Goal: Ask a question: Seek information or help from site administrators or community

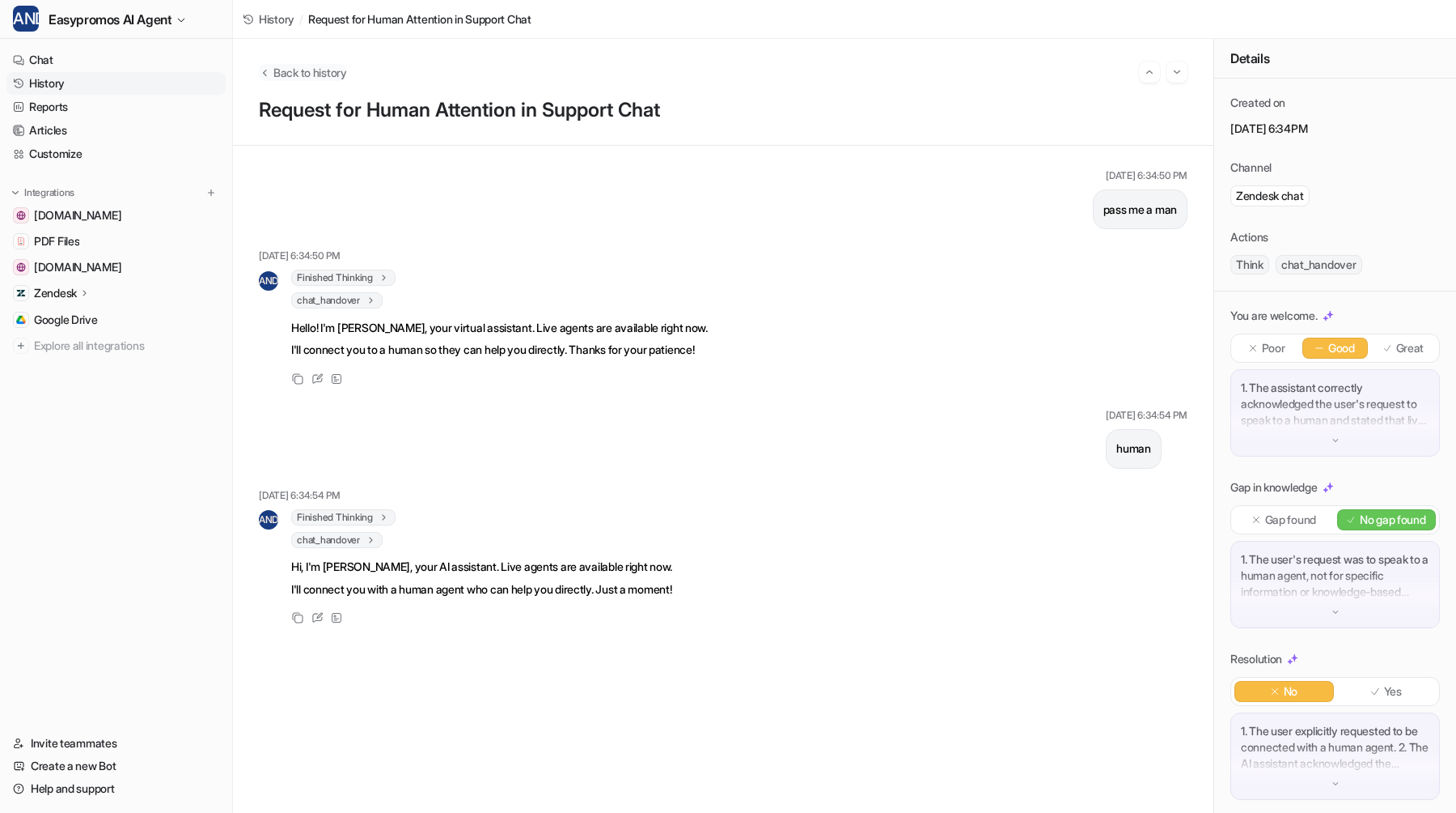
click at [336, 75] on span "Back to history" at bounding box center [310, 73] width 74 height 17
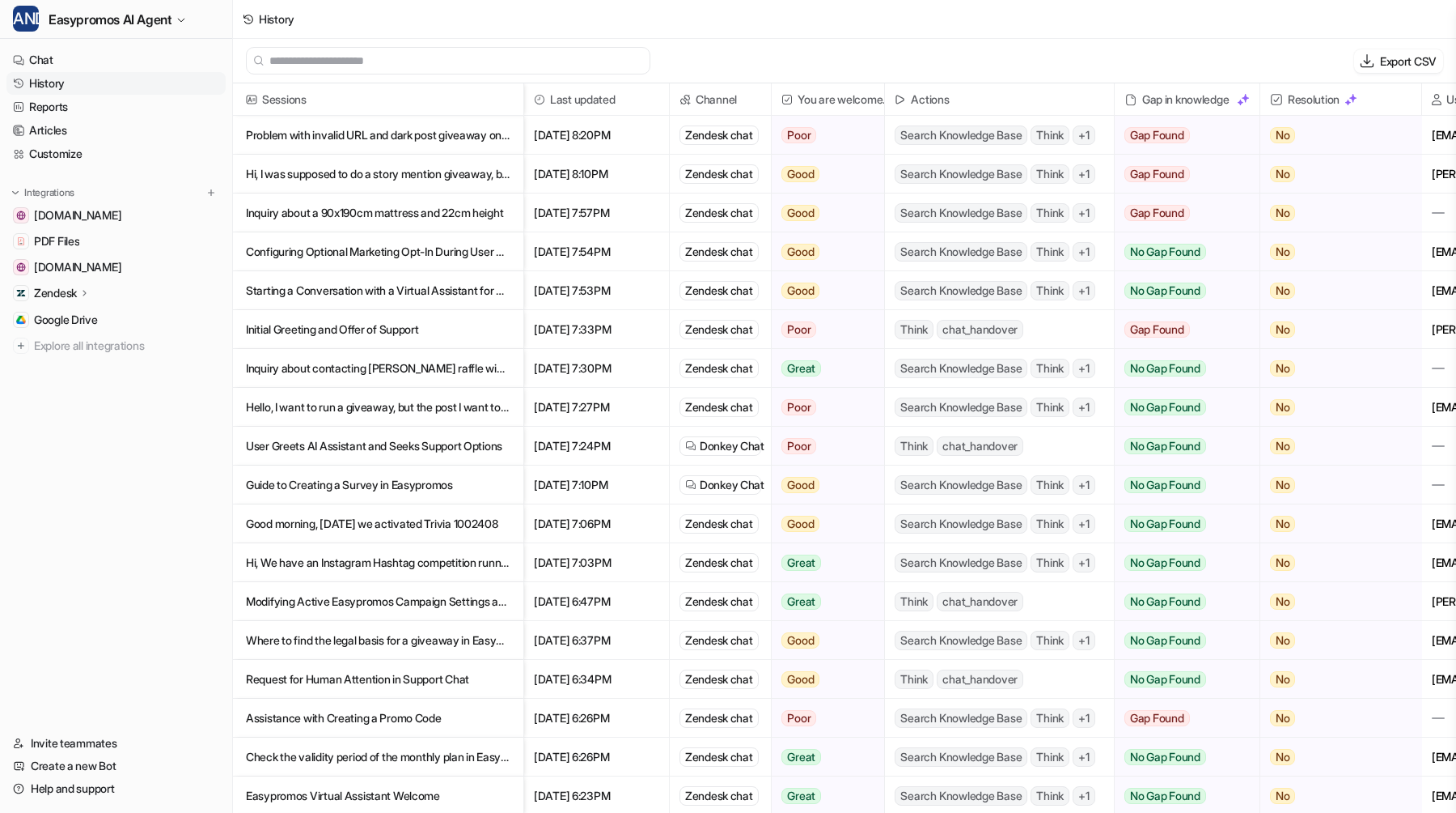
click at [491, 137] on font "Problem with invalid URL and dark post giveaway on giveaway platform" at bounding box center [421, 134] width 350 height 14
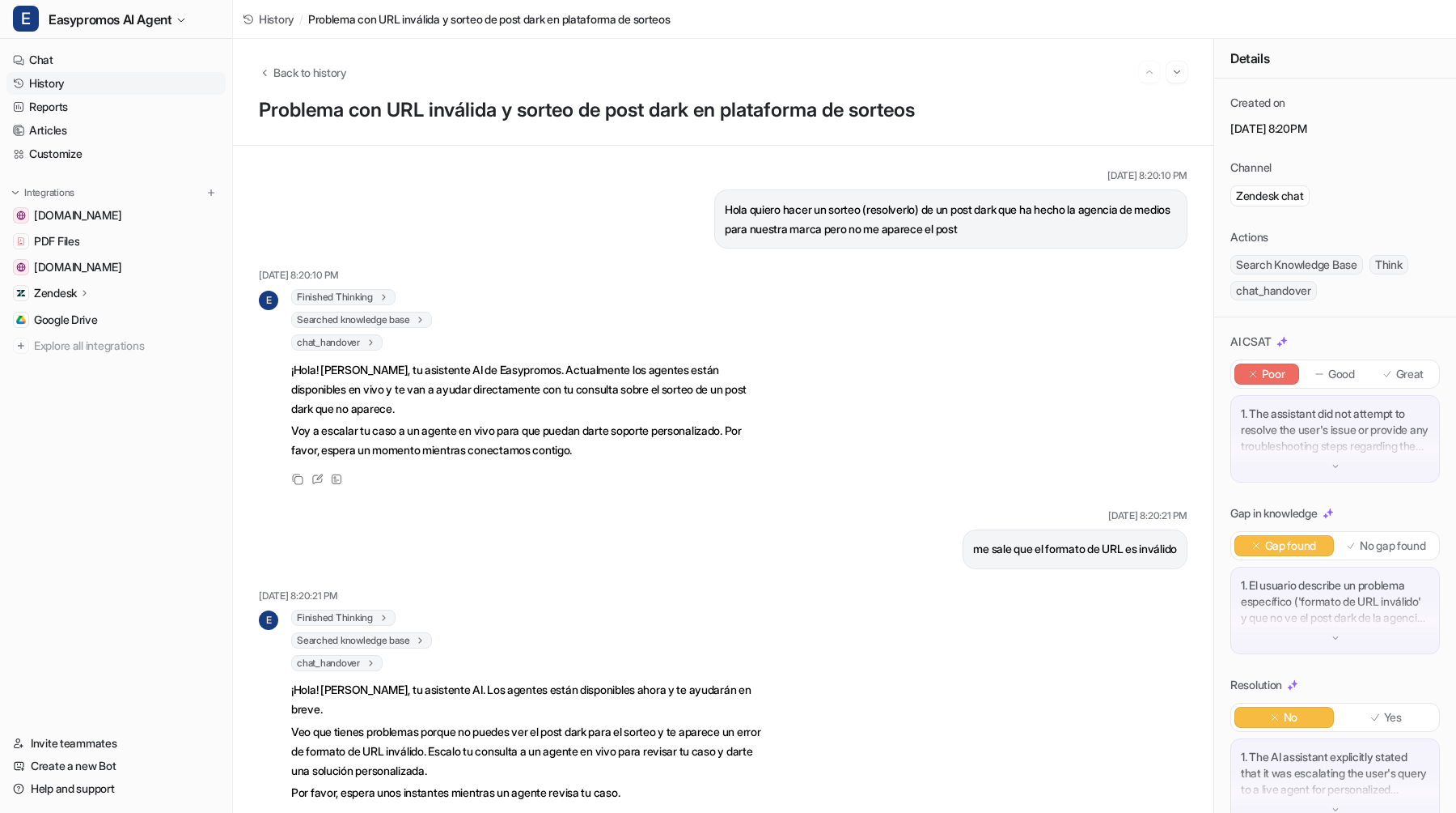
click at [869, 170] on div "[DATE] 8:20:10 PM" at bounding box center [951, 175] width 473 height 15
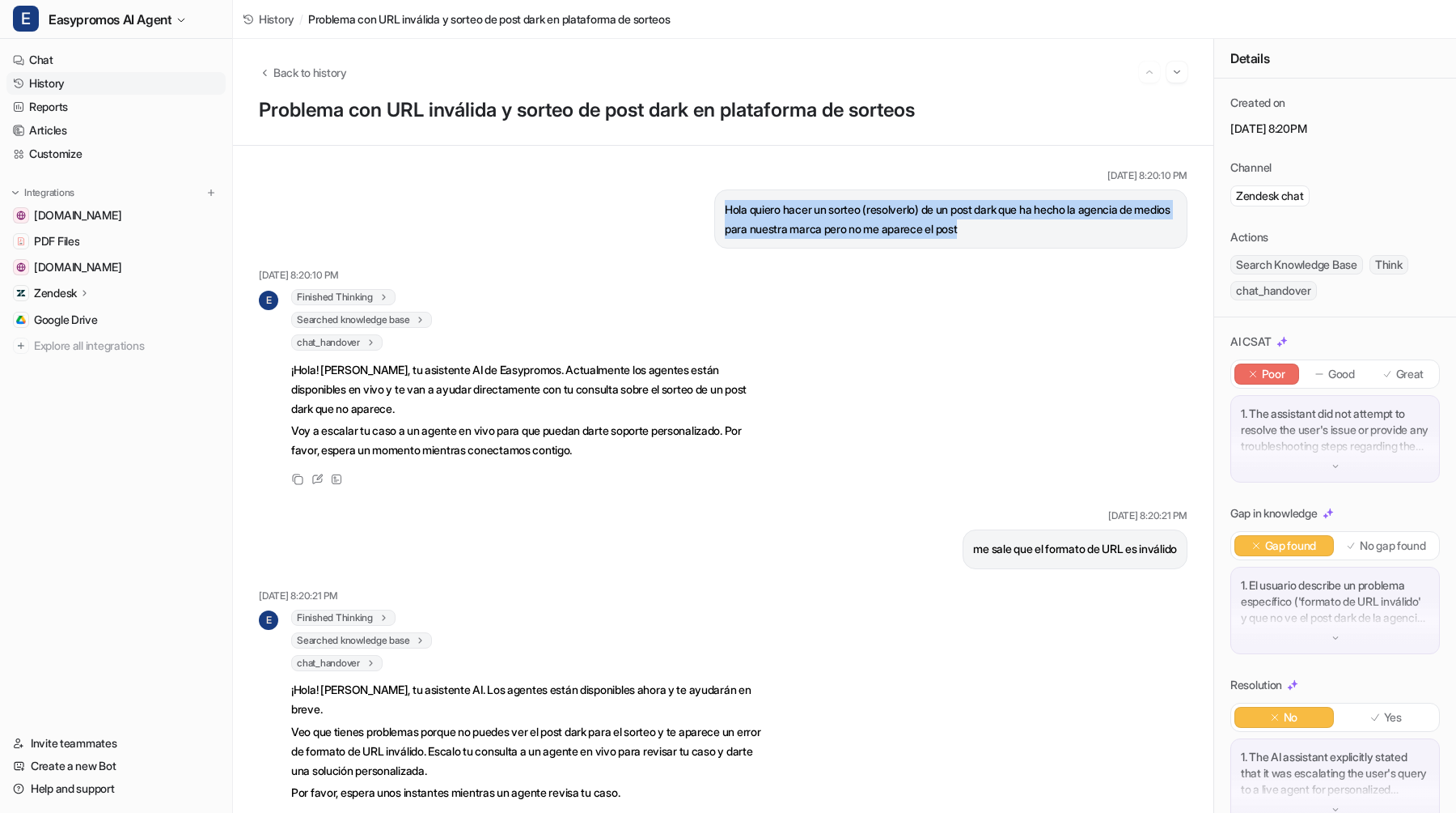
drag, startPoint x: 719, startPoint y: 205, endPoint x: 1067, endPoint y: 225, distance: 348.6
click at [1067, 225] on div "Hola quiero hacer un sorteo (resolverlo) de un post dark que ha hecho la agenci…" at bounding box center [951, 219] width 473 height 59
copy p "Hola quiero hacer un sorteo (resolverlo) de un post dark que ha hecho la agenci…"
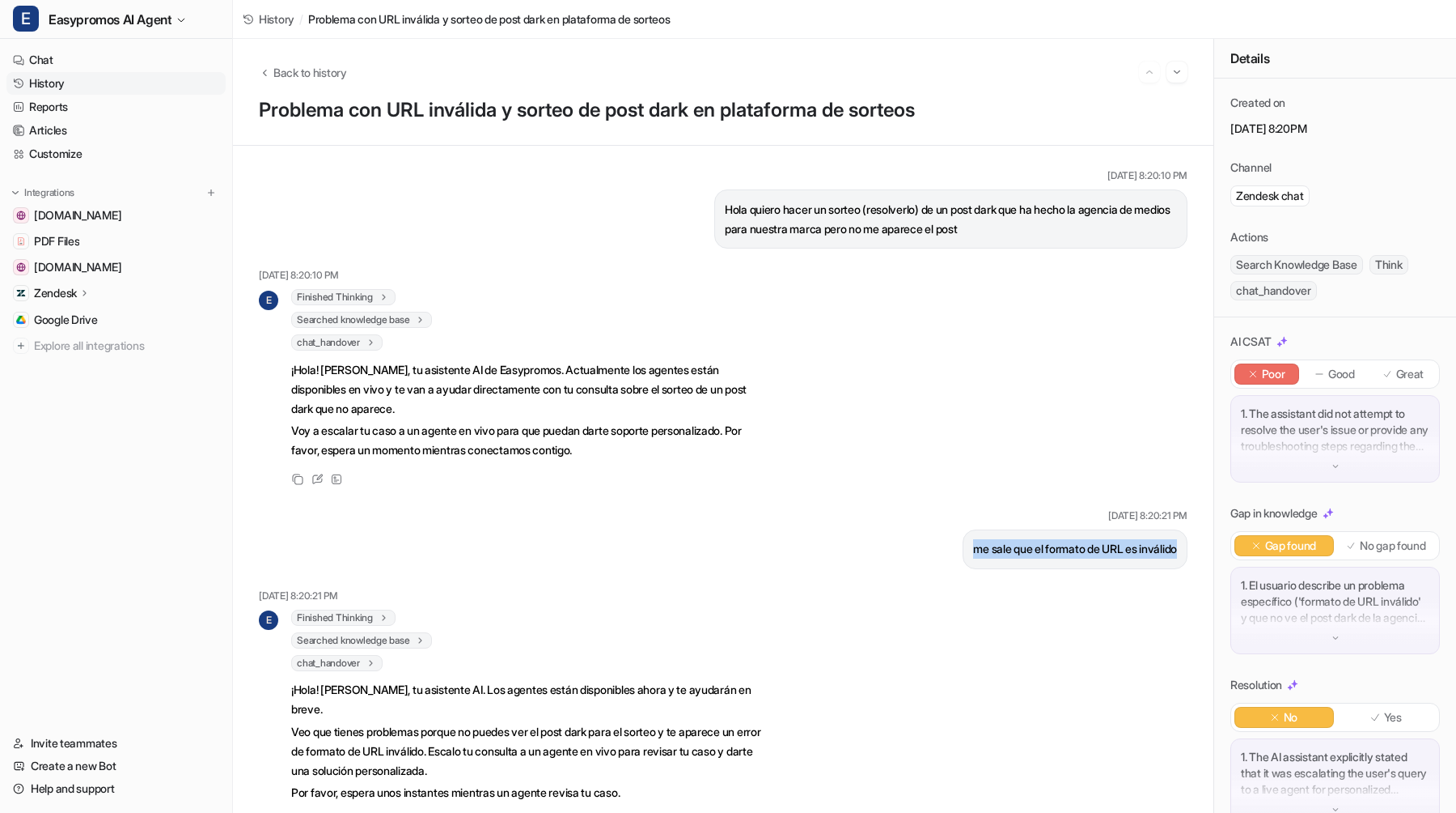
drag, startPoint x: 957, startPoint y: 548, endPoint x: 1196, endPoint y: 548, distance: 239.0
click at [1196, 548] on div "[DATE] 8:20:10 PM Hola quiero hacer un sorteo (resolverlo) de un post dark que …" at bounding box center [723, 479] width 981 height 667
copy p "me sale que el formato de URL es inválido"
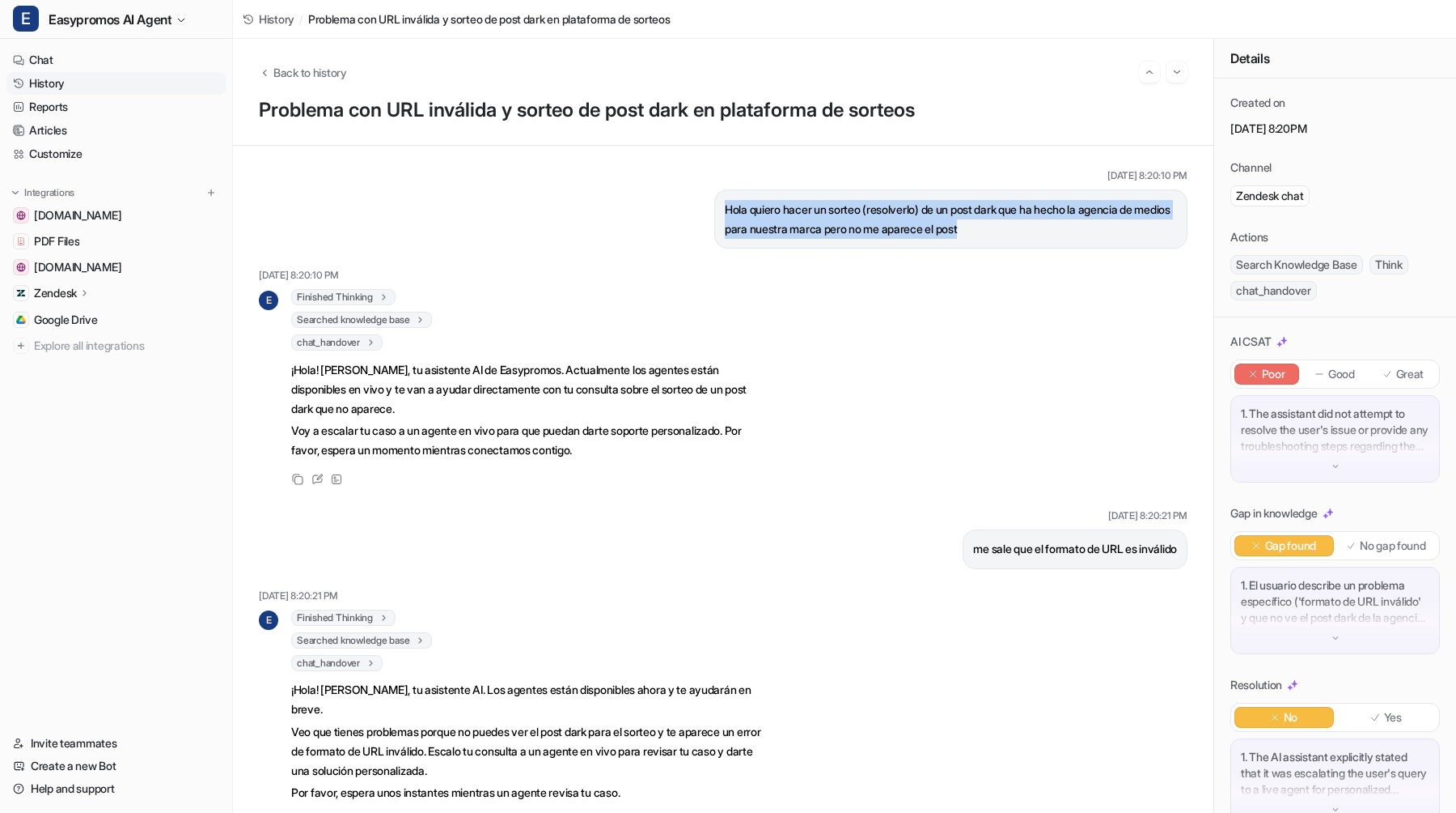
drag, startPoint x: 1031, startPoint y: 231, endPoint x: 725, endPoint y: 207, distance: 306.9
click at [725, 207] on p "Hola quiero hacer un sorteo (resolverlo) de un post dark que ha hecho la agenci…" at bounding box center [950, 219] width 452 height 39
copy p "Hola quiero hacer un sorteo (resolverlo) de un post dark que ha hecho la agenci…"
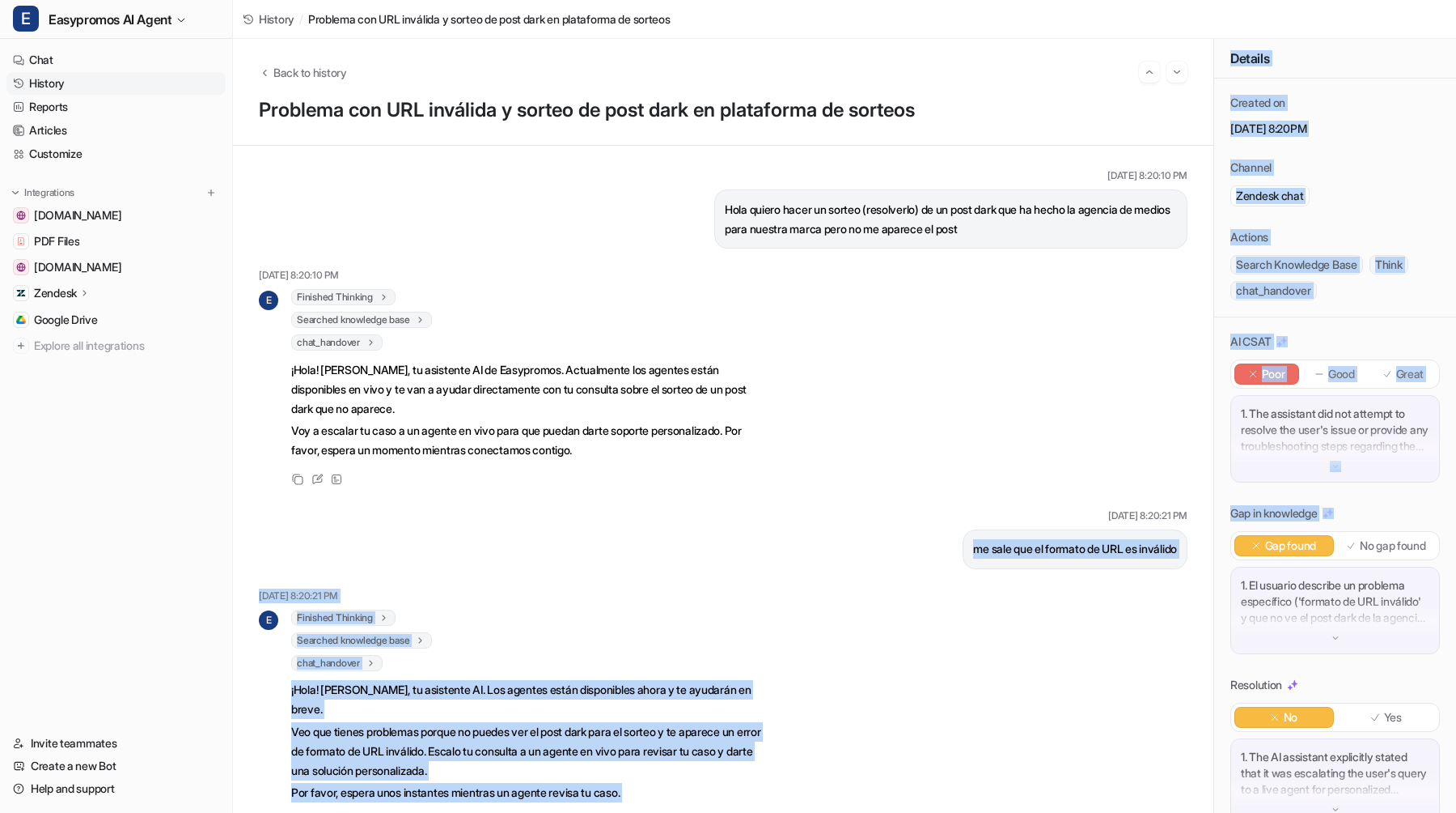
drag, startPoint x: 958, startPoint y: 549, endPoint x: 1215, endPoint y: 549, distance: 257.0
click at [1215, 549] on div "Back to history Problema con URL inválida y sorteo de post dark en plataforma d…" at bounding box center [845, 426] width 1224 height 774
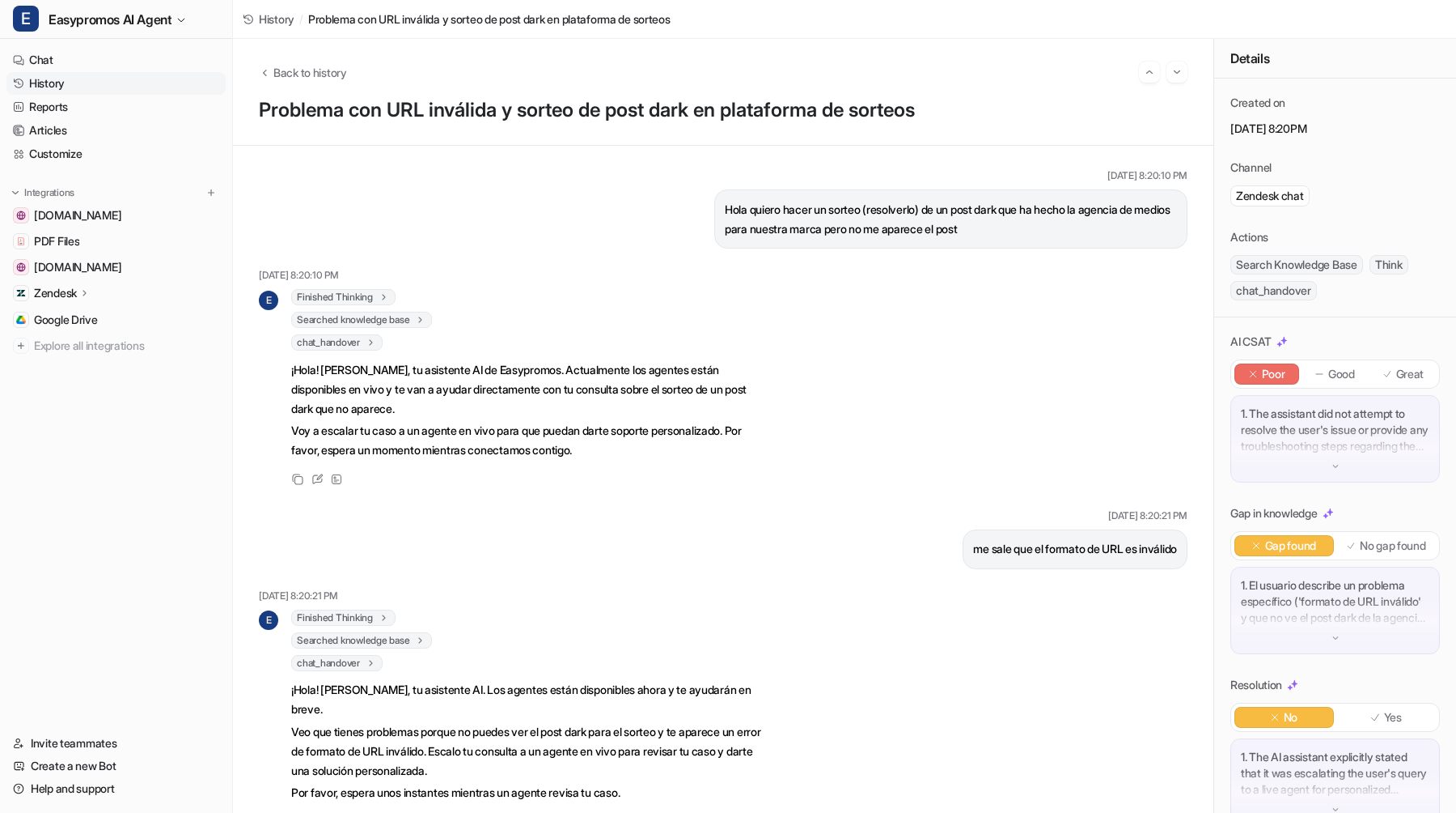
click at [1146, 549] on p "me sale que el formato de URL es inválido" at bounding box center [1074, 548] width 204 height 19
drag, startPoint x: 1179, startPoint y: 548, endPoint x: 962, endPoint y: 546, distance: 217.0
click at [963, 546] on div "me sale que el formato de URL es inválido" at bounding box center [1074, 549] width 225 height 40
copy p "me sale que el formato de URL es inválido"
drag, startPoint x: 959, startPoint y: 548, endPoint x: 1175, endPoint y: 549, distance: 216.0
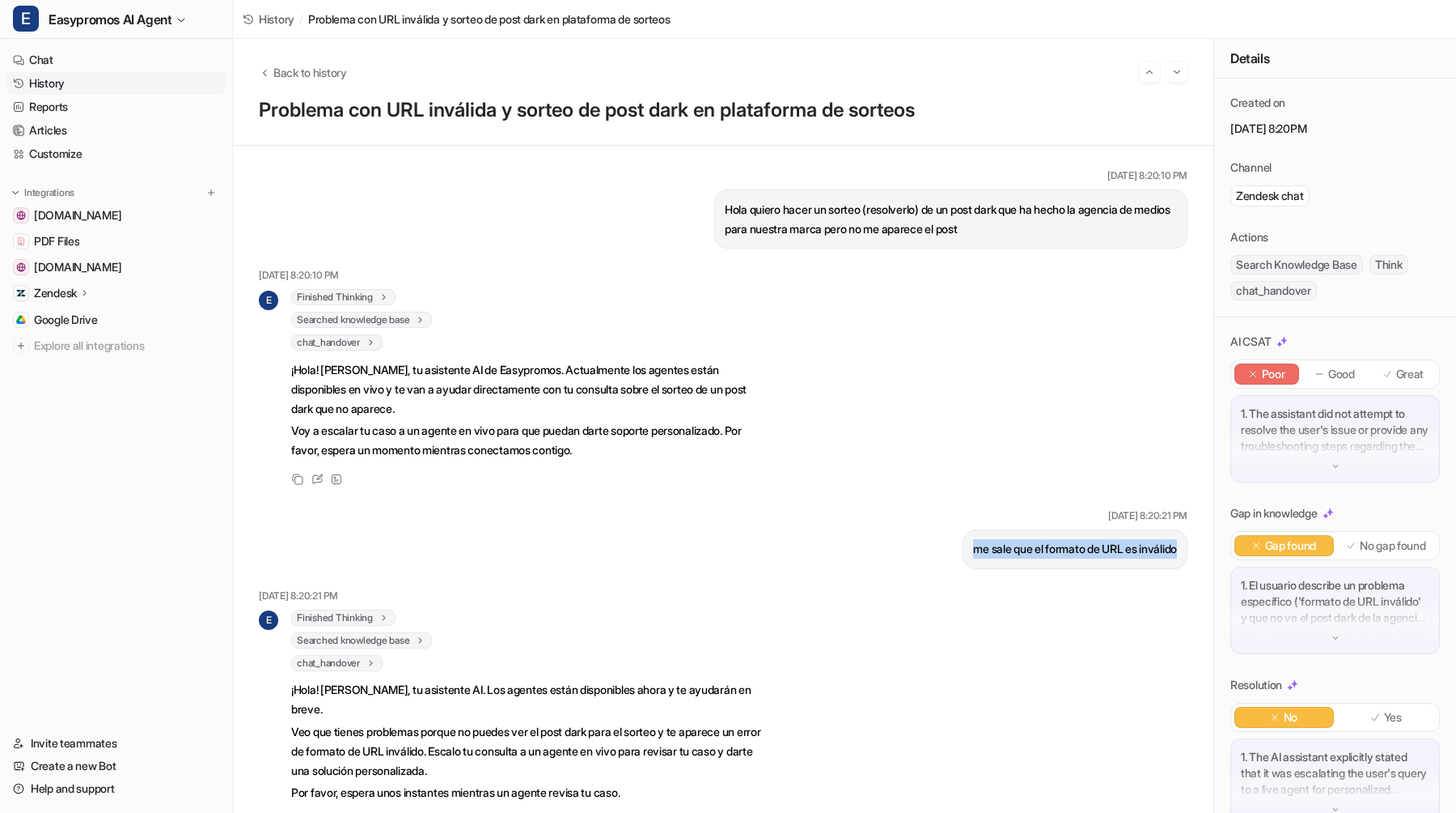
click at [1175, 549] on div "me sale que el formato de URL es inválido" at bounding box center [1074, 549] width 225 height 40
copy p "me sale que el formato de URL es inválido"
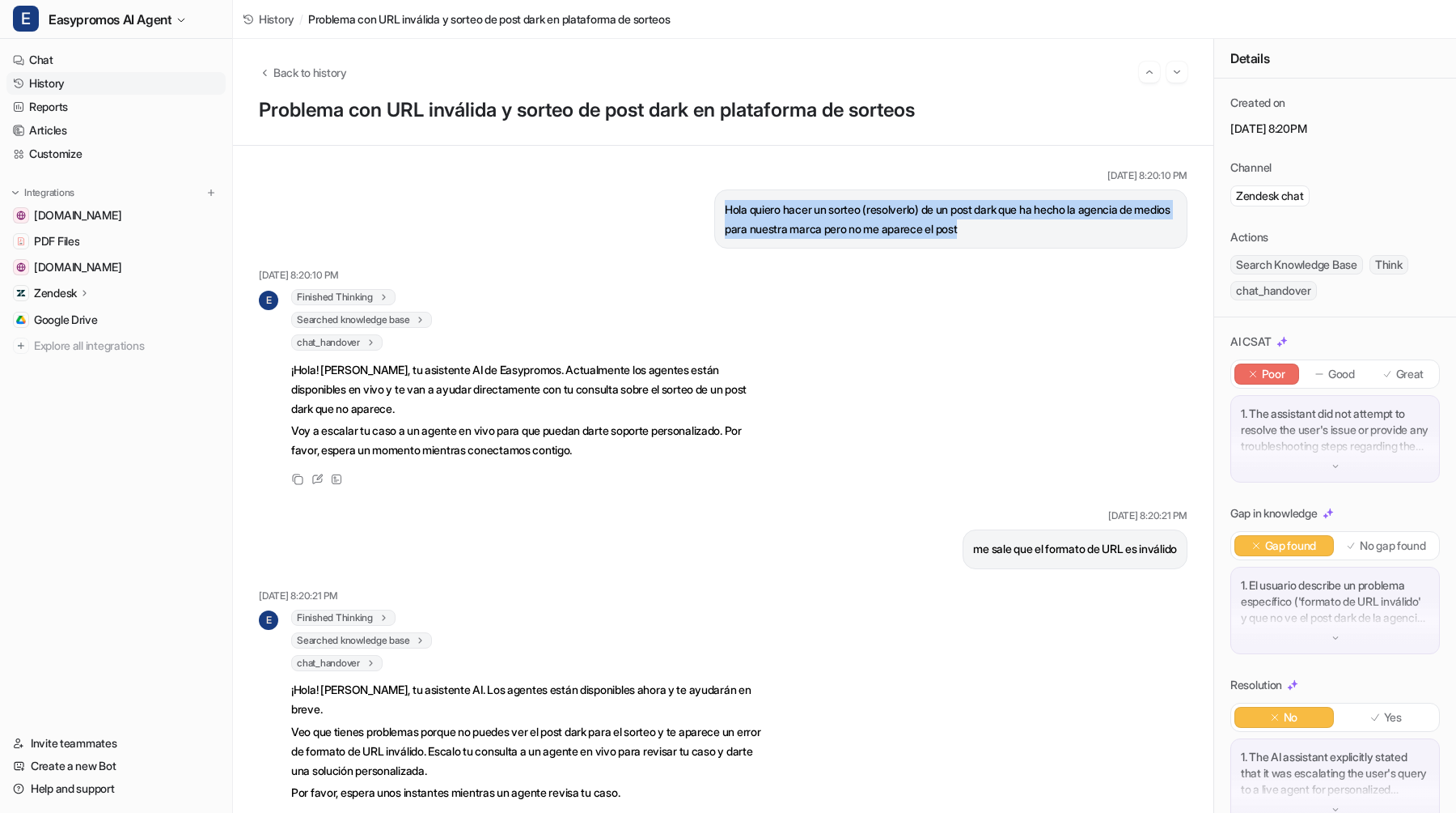
drag, startPoint x: 724, startPoint y: 208, endPoint x: 1009, endPoint y: 227, distance: 285.6
click at [1009, 227] on p "Hola quiero hacer un sorteo (resolverlo) de un post dark que ha hecho la agenci…" at bounding box center [950, 219] width 452 height 39
copy p "Hola quiero hacer un sorteo (resolverlo) de un post dark que ha hecho la agenci…"
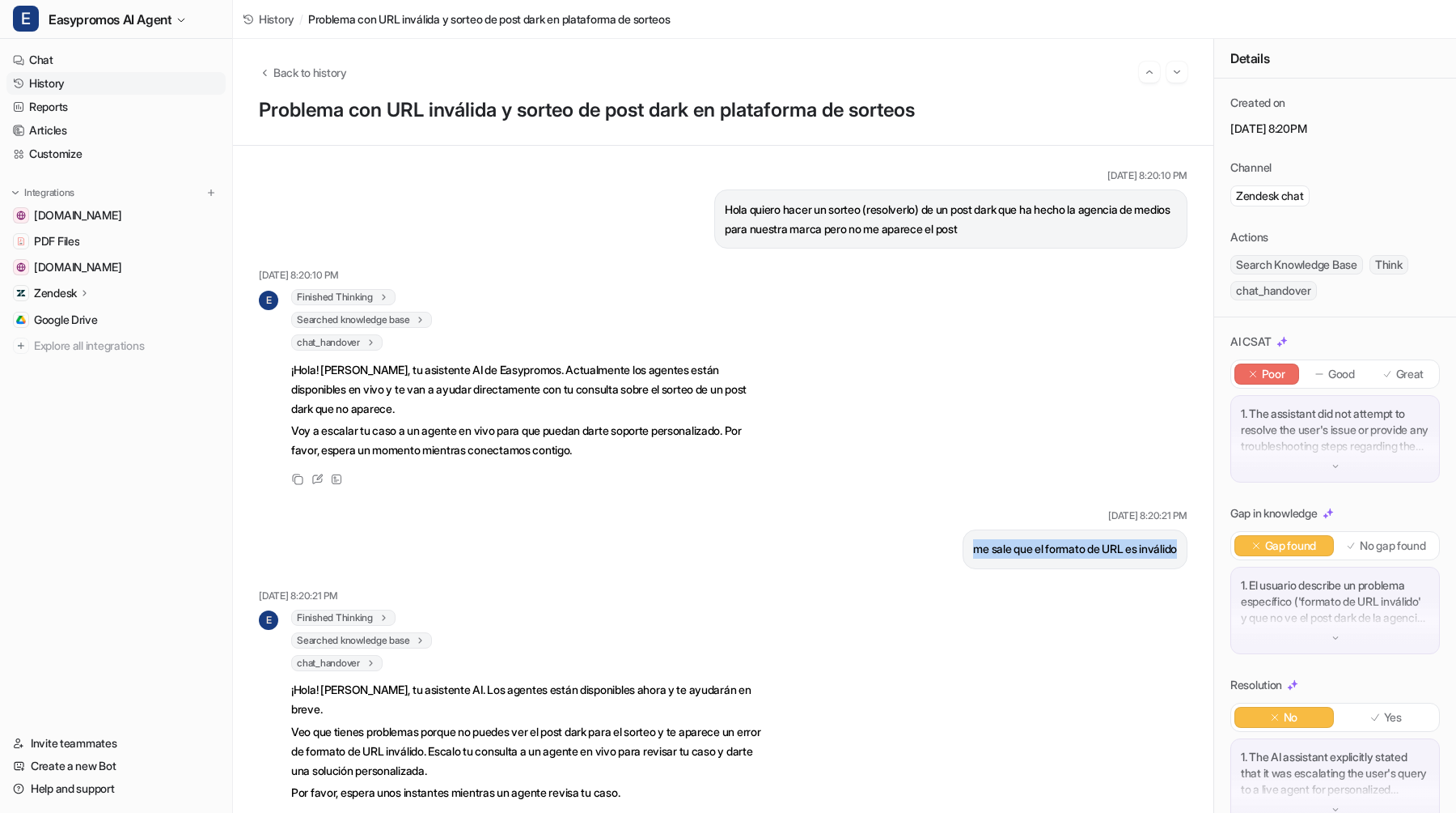
drag, startPoint x: 960, startPoint y: 550, endPoint x: 1173, endPoint y: 560, distance: 213.2
click at [1173, 560] on div "me sale que el formato de URL es inválido" at bounding box center [1074, 549] width 225 height 40
copy p "me sale que el formato de URL es inválido"
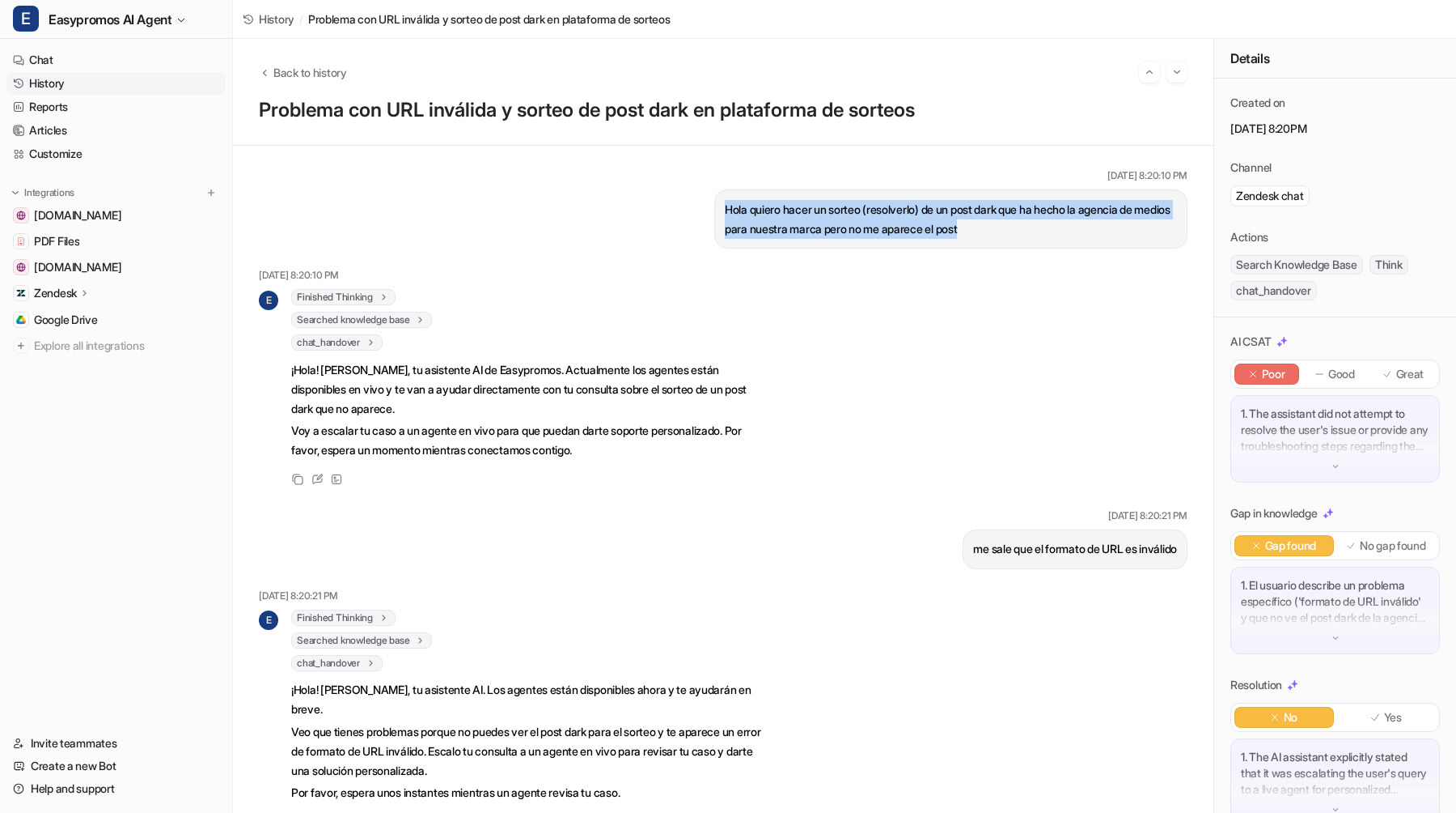
drag, startPoint x: 1009, startPoint y: 232, endPoint x: 707, endPoint y: 201, distance: 303.6
click at [707, 201] on div "[DATE] 8:20:10 PM Hola quiero hacer un sorteo (resolverlo) de un post dark que …" at bounding box center [723, 208] width 929 height 80
copy p "Hola quiero hacer un sorteo (resolverlo) de un post dark que ha hecho la agenci…"
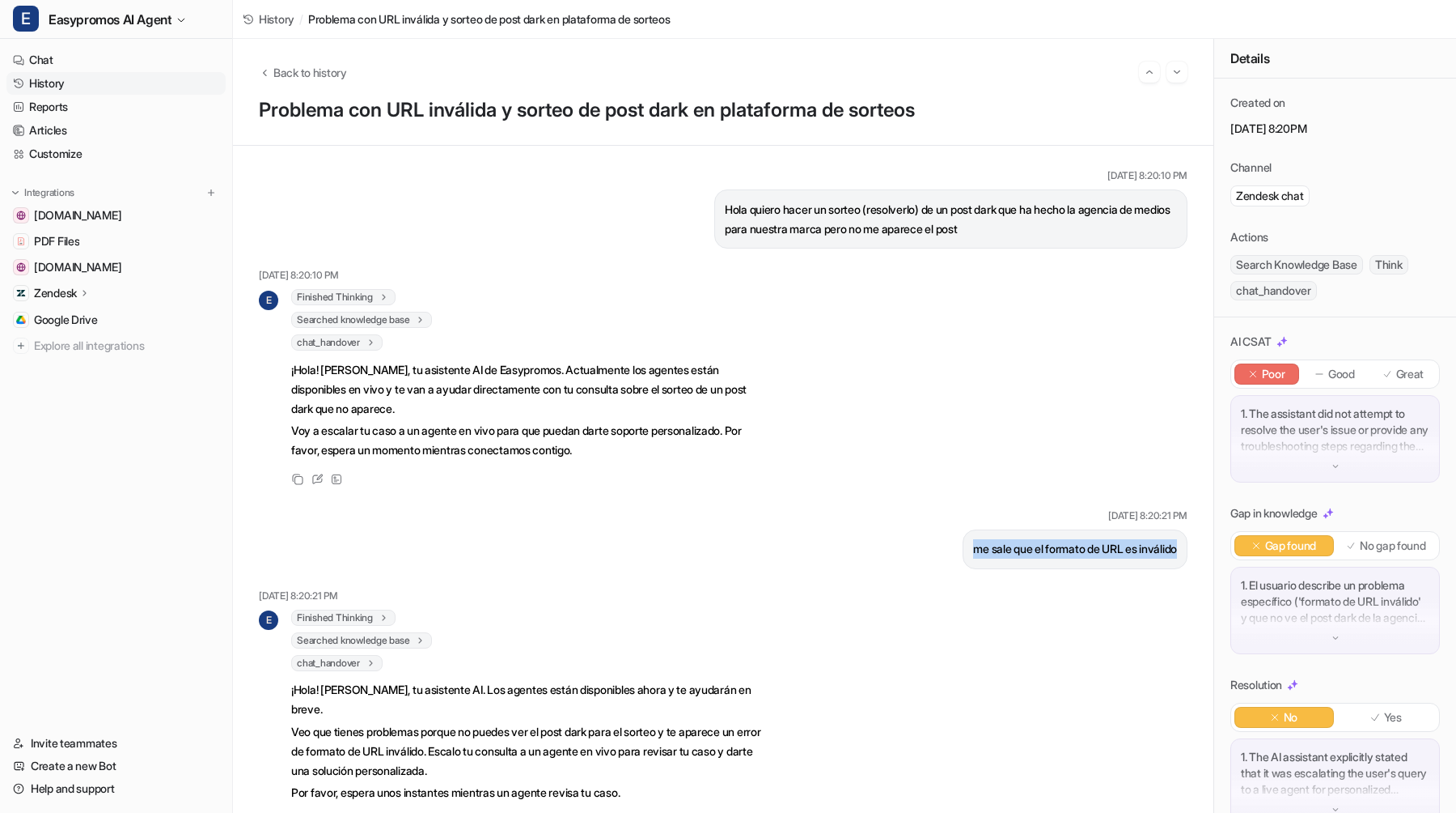
drag, startPoint x: 959, startPoint y: 546, endPoint x: 1198, endPoint y: 554, distance: 239.1
click at [1198, 554] on div "[DATE] 8:20:10 PM Hola quiero hacer un sorteo (resolverlo) de un post dark que …" at bounding box center [723, 479] width 981 height 667
copy p "me sale que el formato de URL es inválido"
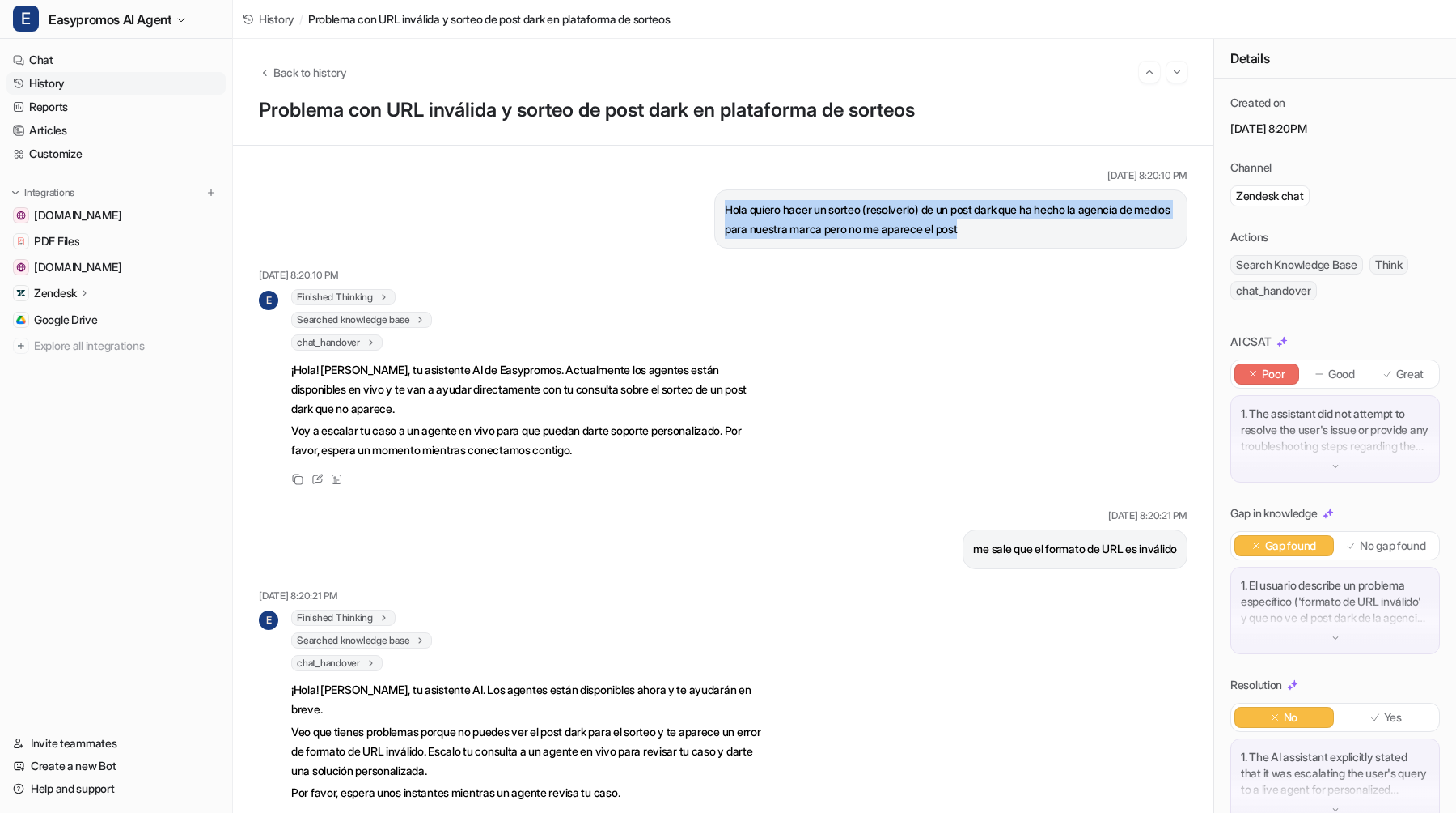
drag, startPoint x: 724, startPoint y: 205, endPoint x: 1028, endPoint y: 229, distance: 304.9
click at [1028, 229] on p "Hola quiero hacer un sorteo (resolverlo) de un post dark que ha hecho la agenci…" at bounding box center [950, 219] width 452 height 39
copy p "Hola quiero hacer un sorteo (resolverlo) de un post dark que ha hecho la agenci…"
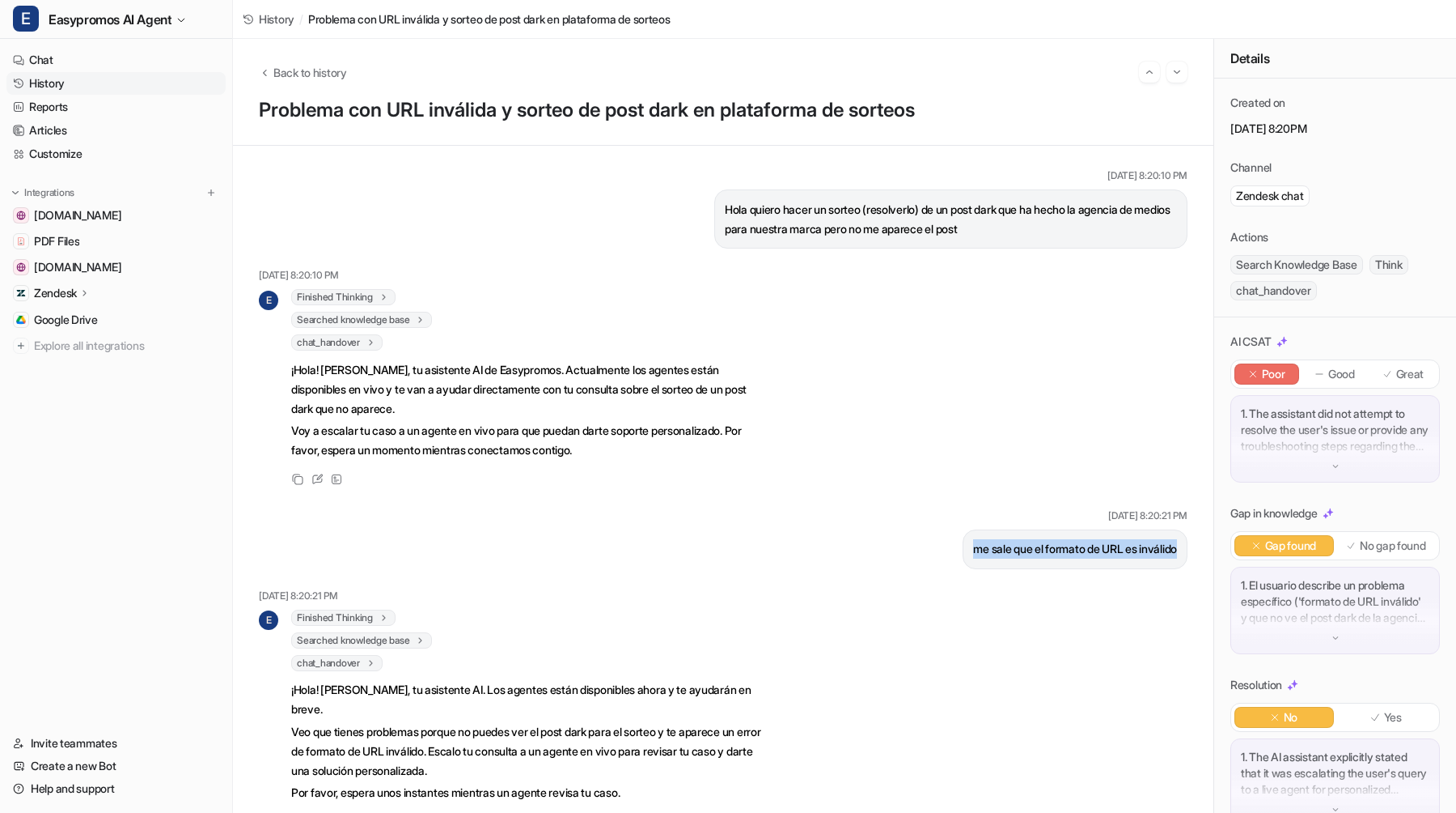
drag, startPoint x: 963, startPoint y: 547, endPoint x: 1187, endPoint y: 547, distance: 224.0
click at [1187, 547] on div "[DATE] 8:20:10 PM Hola quiero hacer un sorteo (resolverlo) de un post dark que …" at bounding box center [723, 479] width 981 height 667
drag, startPoint x: 963, startPoint y: 551, endPoint x: 1177, endPoint y: 542, distance: 214.2
click at [1177, 542] on div "me sale que el formato de URL es inválido" at bounding box center [1074, 549] width 225 height 40
click at [293, 69] on span "Back to history" at bounding box center [310, 73] width 74 height 17
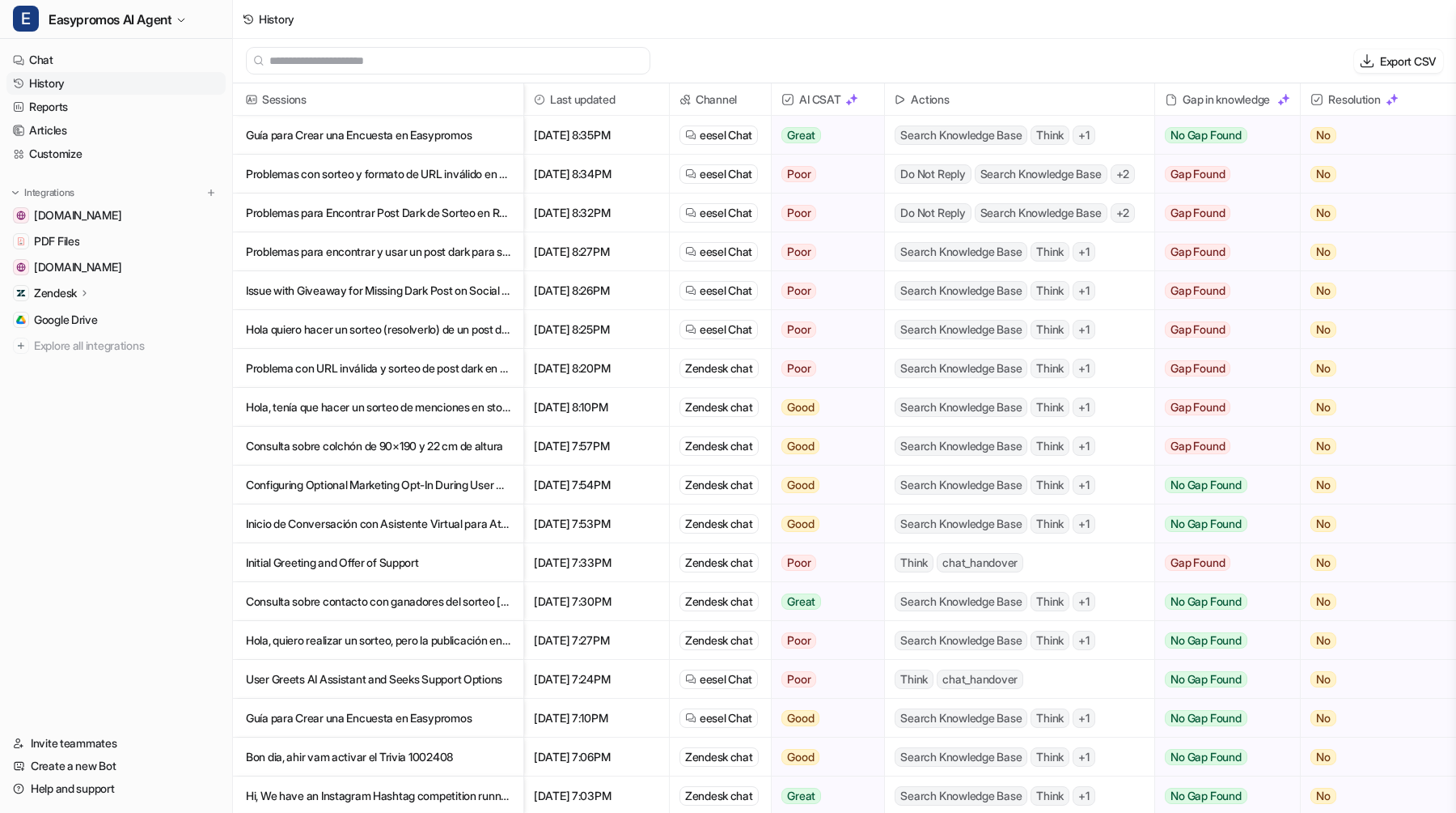
click at [395, 178] on p "Problemas con sorteo y formato de URL inválido en post dark de agencia de medios" at bounding box center [378, 174] width 264 height 39
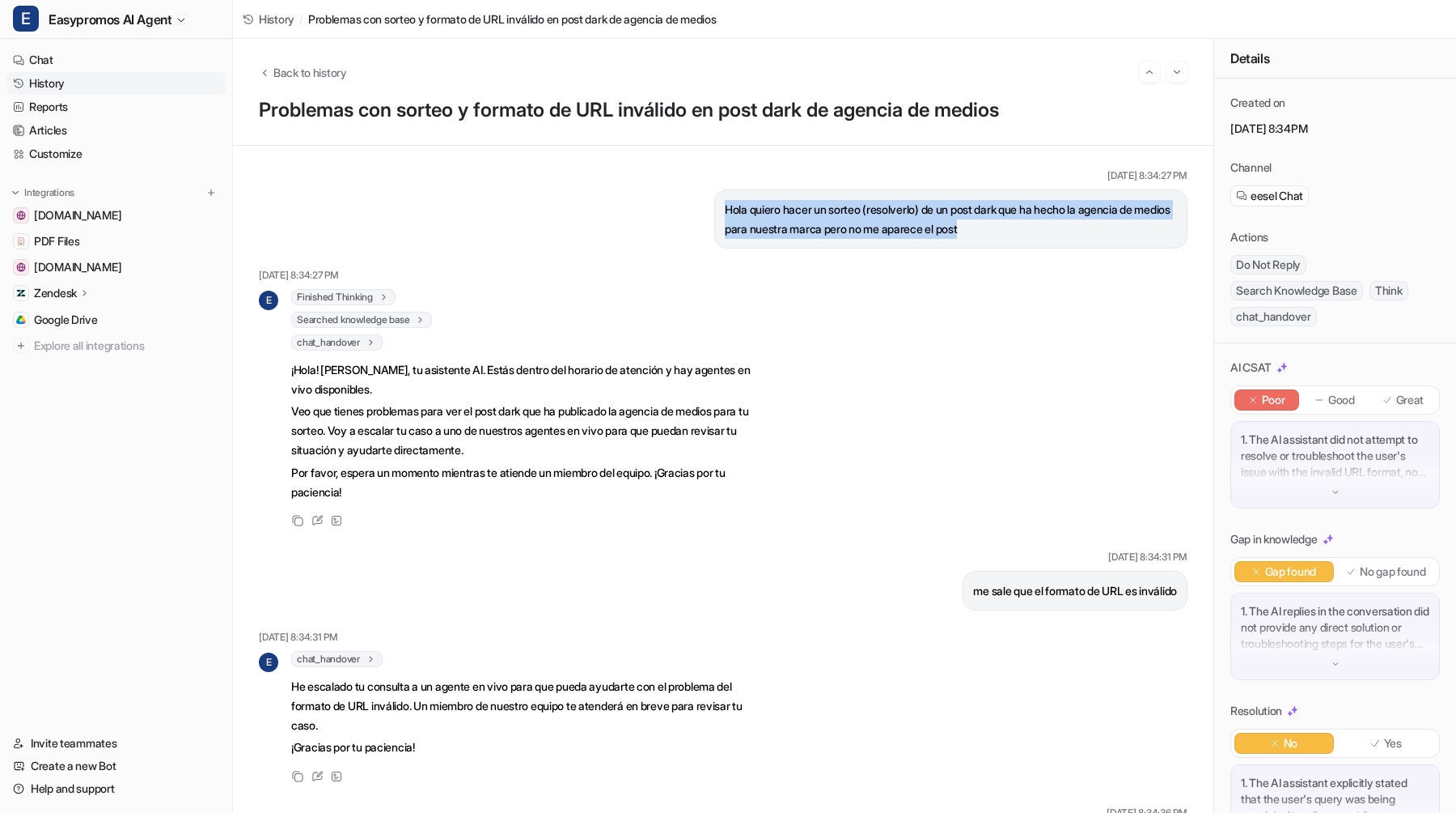
drag, startPoint x: 729, startPoint y: 210, endPoint x: 1022, endPoint y: 242, distance: 294.7
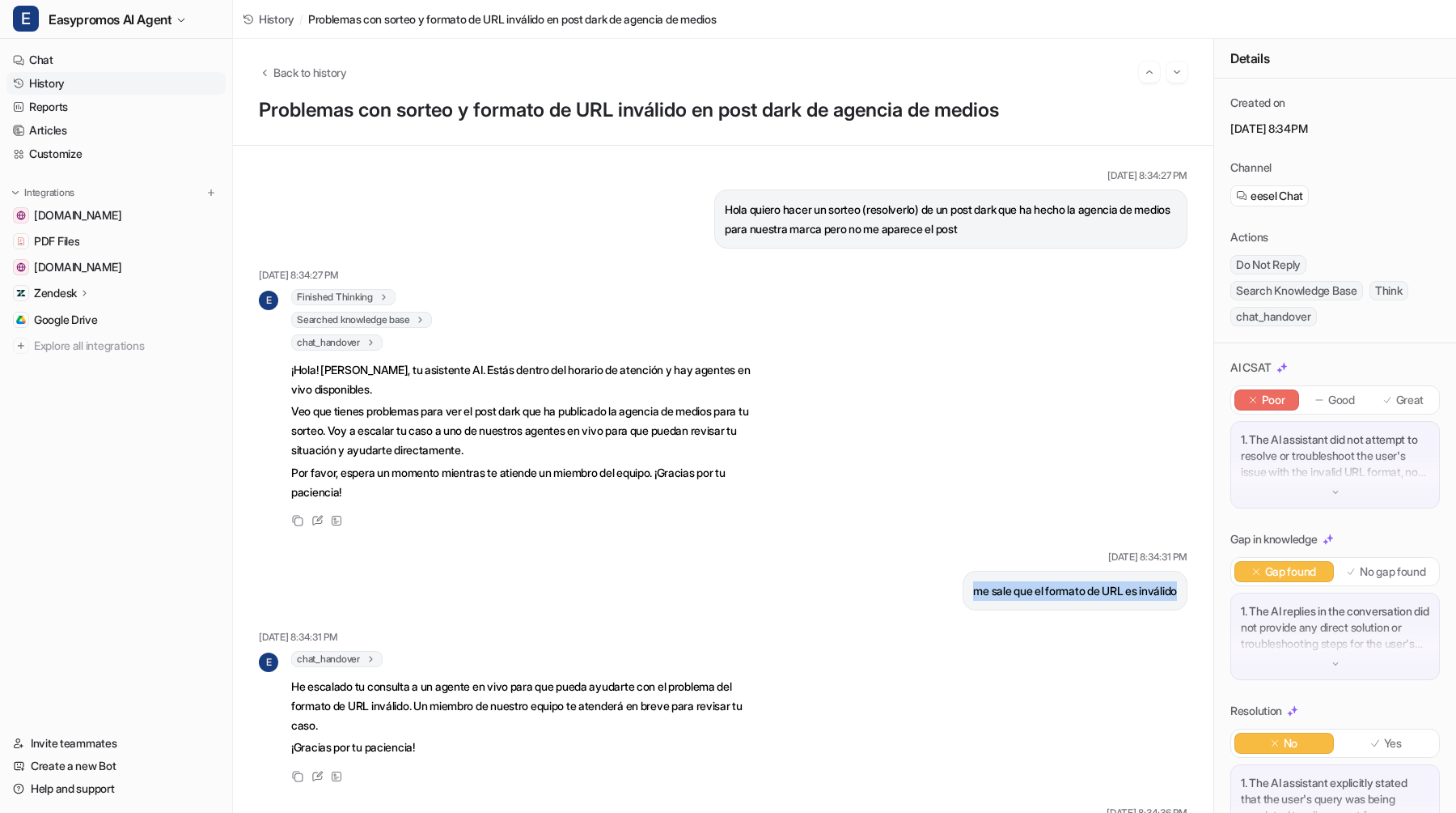
drag, startPoint x: 955, startPoint y: 593, endPoint x: 1211, endPoint y: 592, distance: 256.0
click at [1211, 592] on div "[DATE] 8:34:27 PM Hola quiero hacer un sorteo (resolverlo) de un post dark que …" at bounding box center [723, 479] width 981 height 667
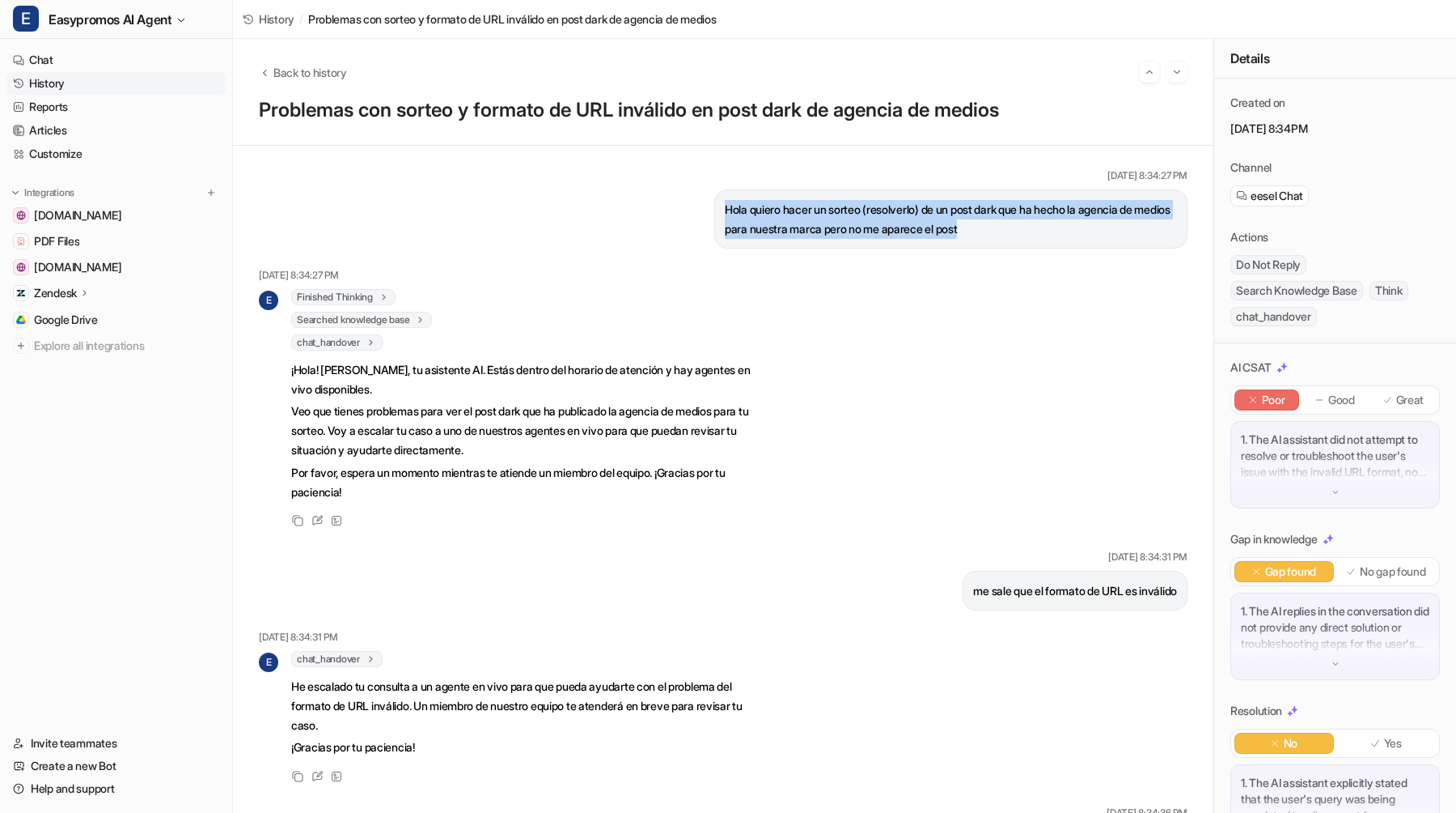
drag, startPoint x: 792, startPoint y: 208, endPoint x: 1021, endPoint y: 226, distance: 229.7
click at [1021, 226] on div "Hola quiero hacer un sorteo (resolverlo) de un post dark que ha hecho la agenci…" at bounding box center [951, 219] width 473 height 59
drag, startPoint x: 1022, startPoint y: 238, endPoint x: 722, endPoint y: 215, distance: 300.9
click at [722, 215] on div "Hola quiero hacer un sorteo (resolverlo) de un post dark que ha hecho la agenci…" at bounding box center [951, 219] width 473 height 59
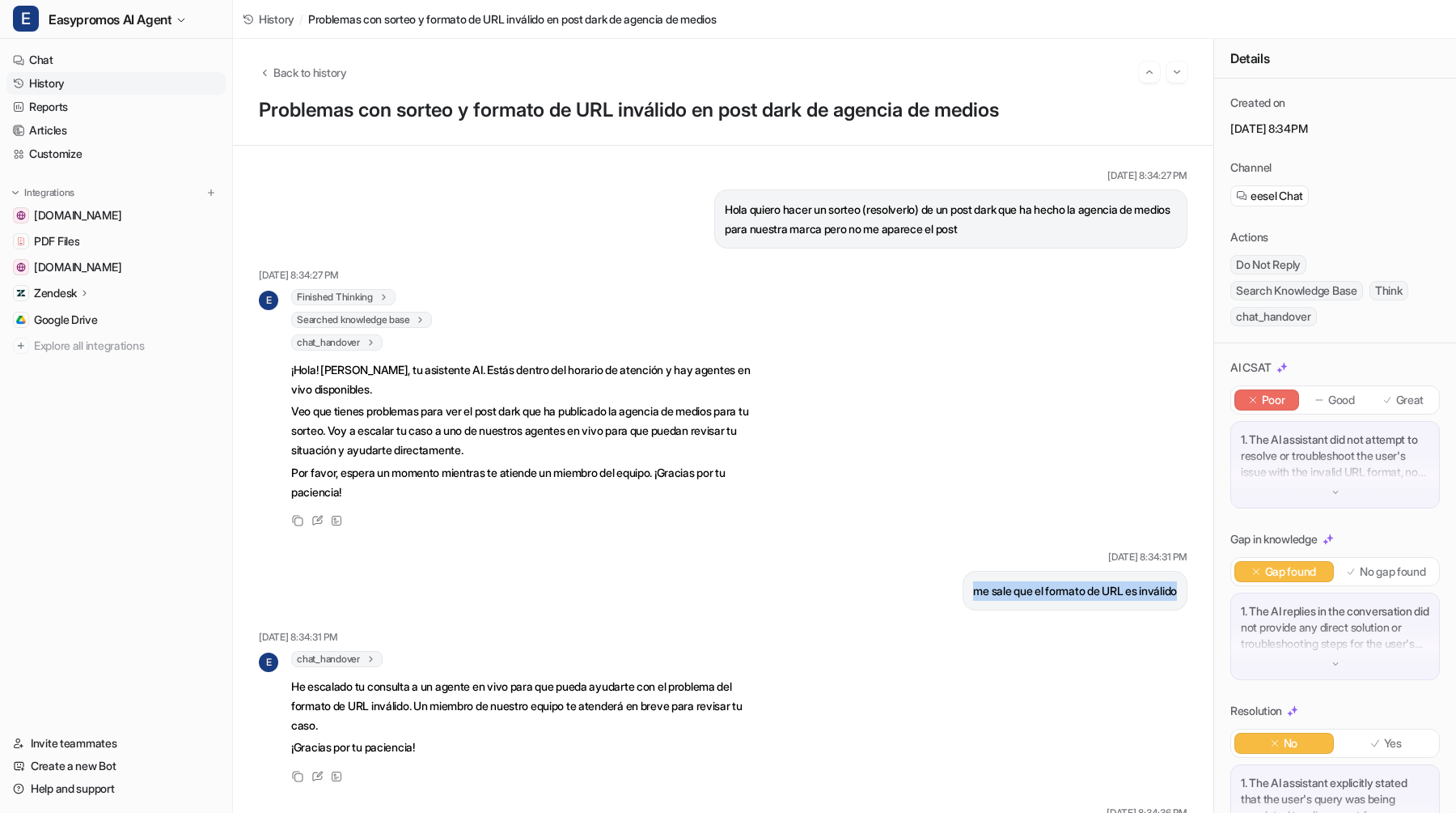
drag, startPoint x: 1192, startPoint y: 591, endPoint x: 960, endPoint y: 590, distance: 232.0
click at [960, 590] on div "[DATE] 8:34:27 PM Hola quiero hacer un sorteo (resolverlo) de un post dark que …" at bounding box center [723, 479] width 981 height 667
click at [321, 73] on span "Back to history" at bounding box center [310, 73] width 74 height 17
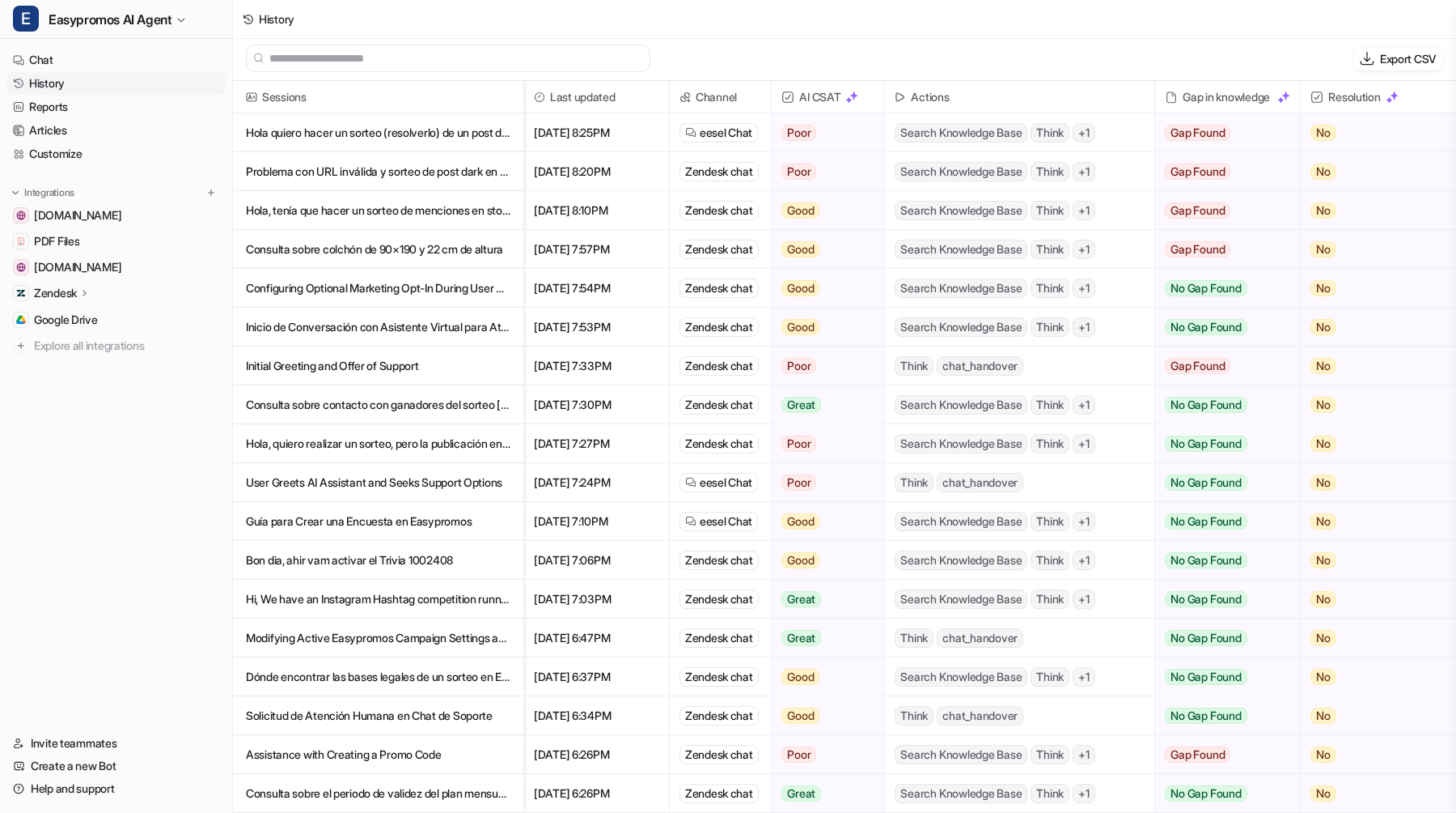
scroll to position [3, 0]
click at [433, 716] on p "Solicitud de Atención Humana en Chat de Soporte" at bounding box center [378, 715] width 264 height 39
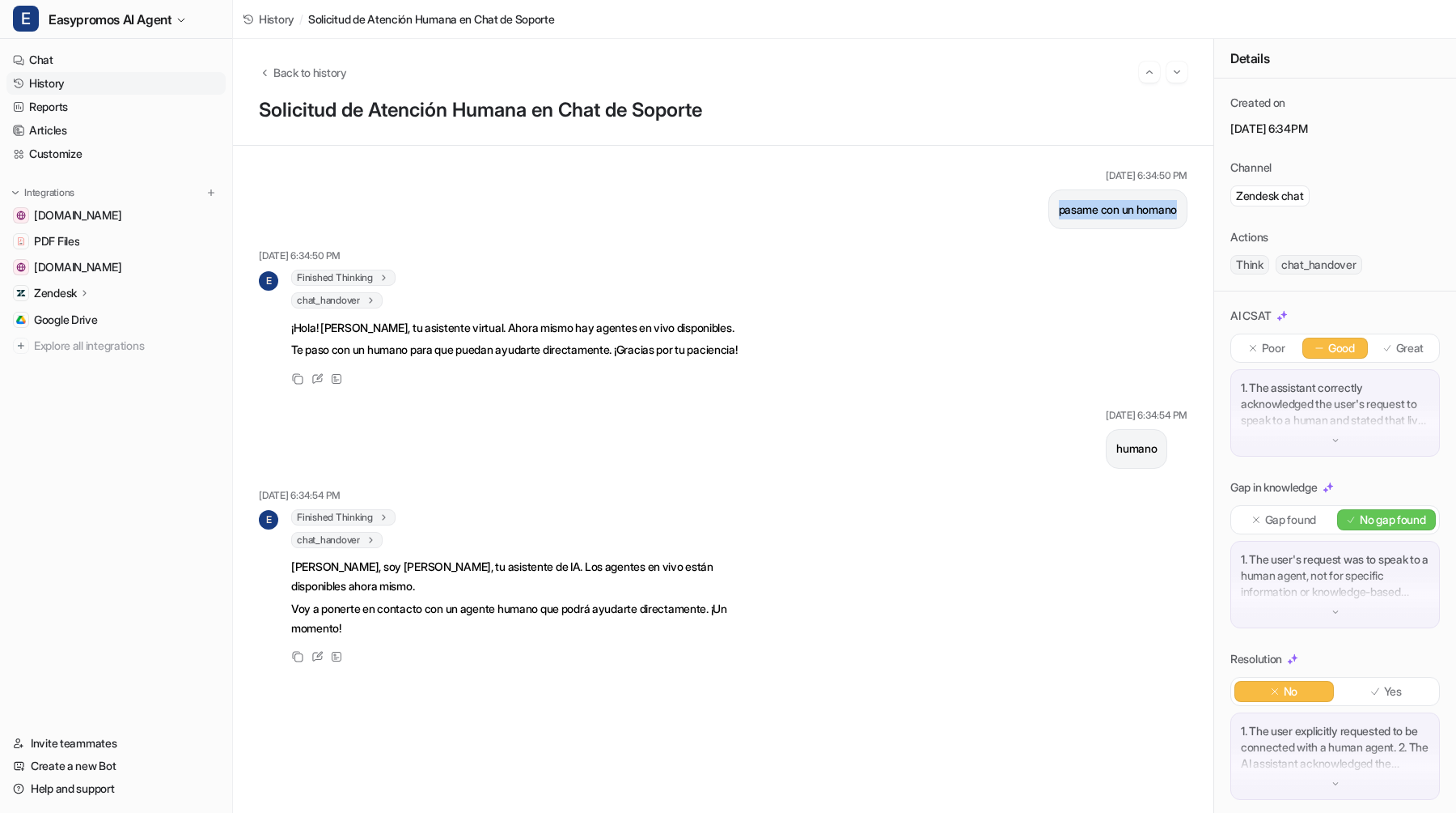
drag, startPoint x: 1039, startPoint y: 207, endPoint x: 1198, endPoint y: 207, distance: 159.0
click at [1198, 207] on div "[DATE] 6:34:50 PM pasame con un homano [DATE] 6:34:50 PM E Finished Thinking 1 …" at bounding box center [723, 479] width 981 height 667
drag, startPoint x: 1089, startPoint y: 438, endPoint x: 1152, endPoint y: 436, distance: 63.0
click at [1152, 436] on div "humano" at bounding box center [1146, 449] width 82 height 40
drag, startPoint x: 1139, startPoint y: 451, endPoint x: 1097, endPoint y: 449, distance: 42.0
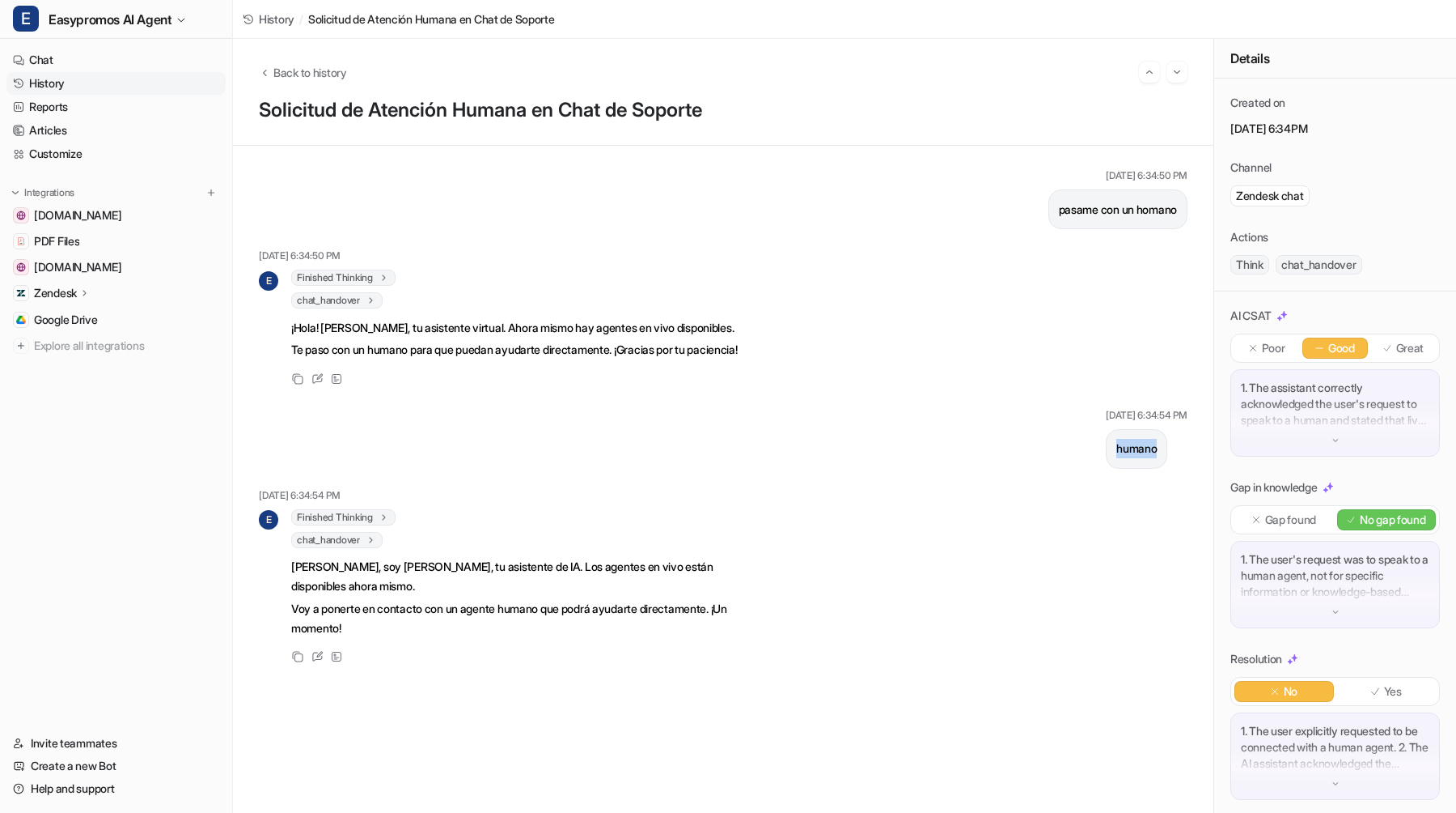
click at [1106, 449] on div "humano" at bounding box center [1136, 449] width 62 height 40
